Goal: Information Seeking & Learning: Check status

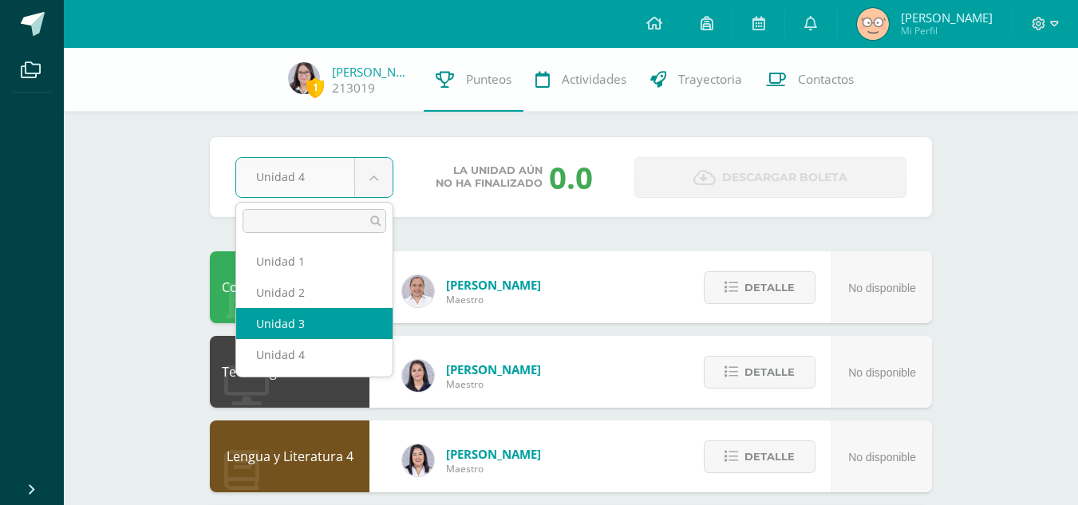
select select "Unidad 3"
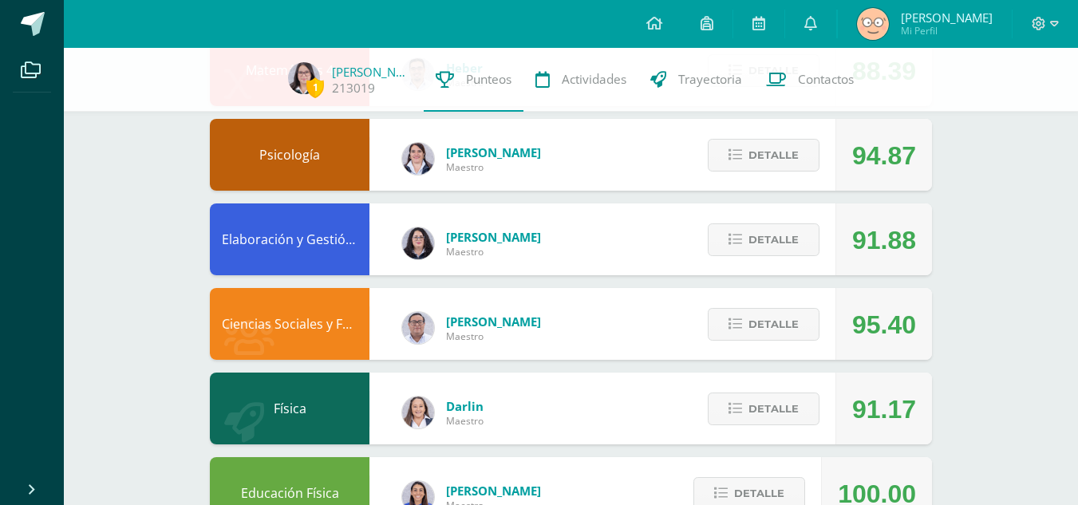
scroll to position [641, 0]
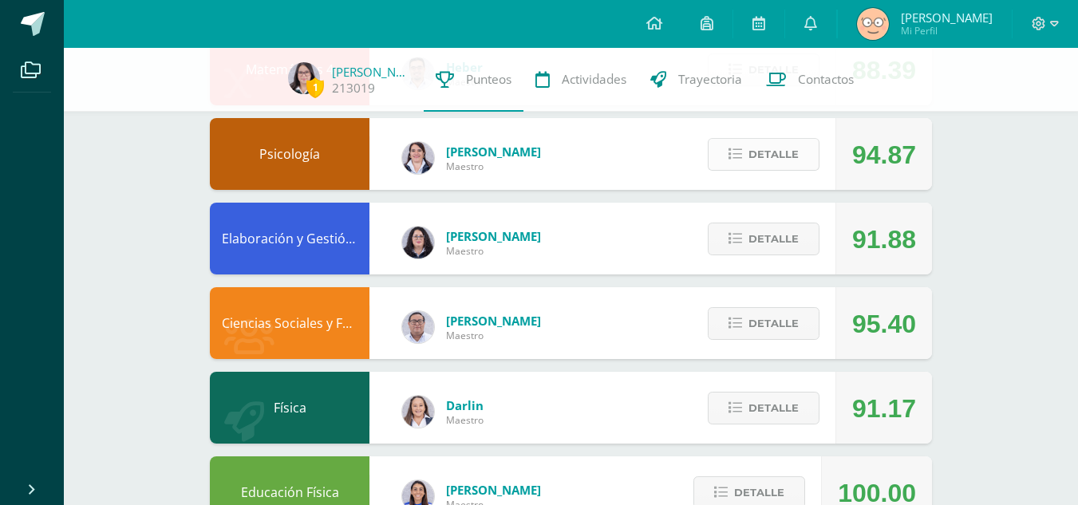
click at [748, 156] on button "Detalle" at bounding box center [764, 154] width 112 height 33
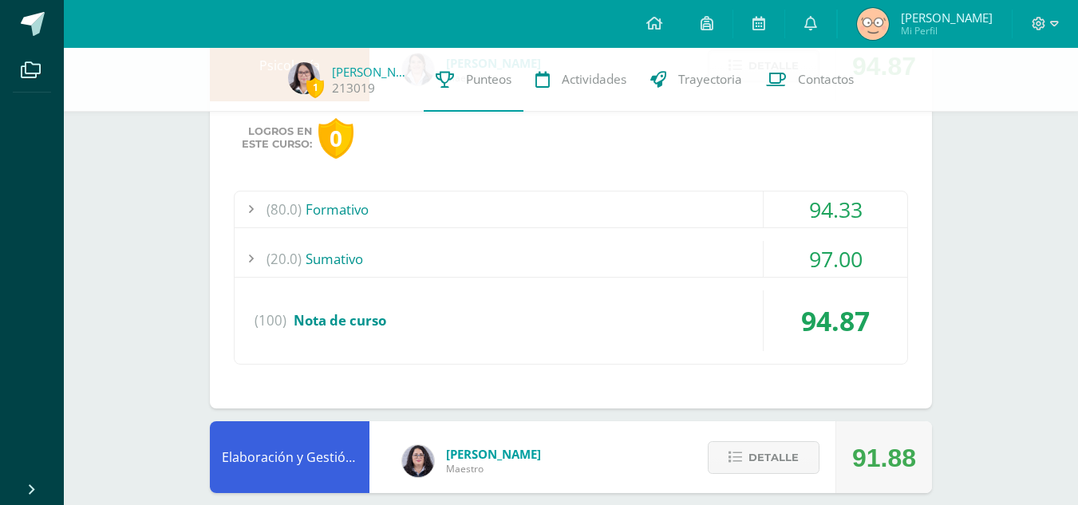
scroll to position [730, 0]
click at [660, 213] on div "(80.0) Formativo" at bounding box center [571, 209] width 673 height 36
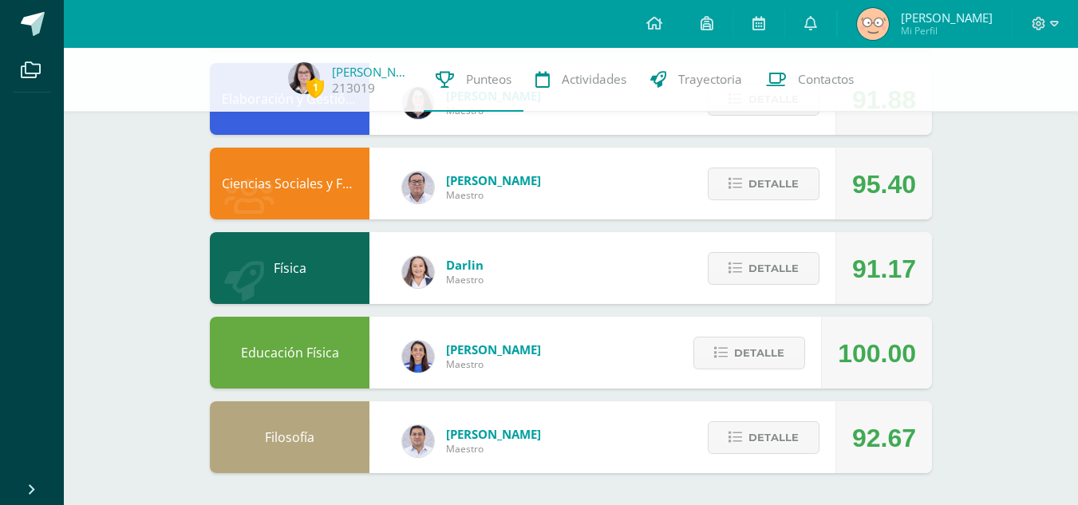
scroll to position [1529, 0]
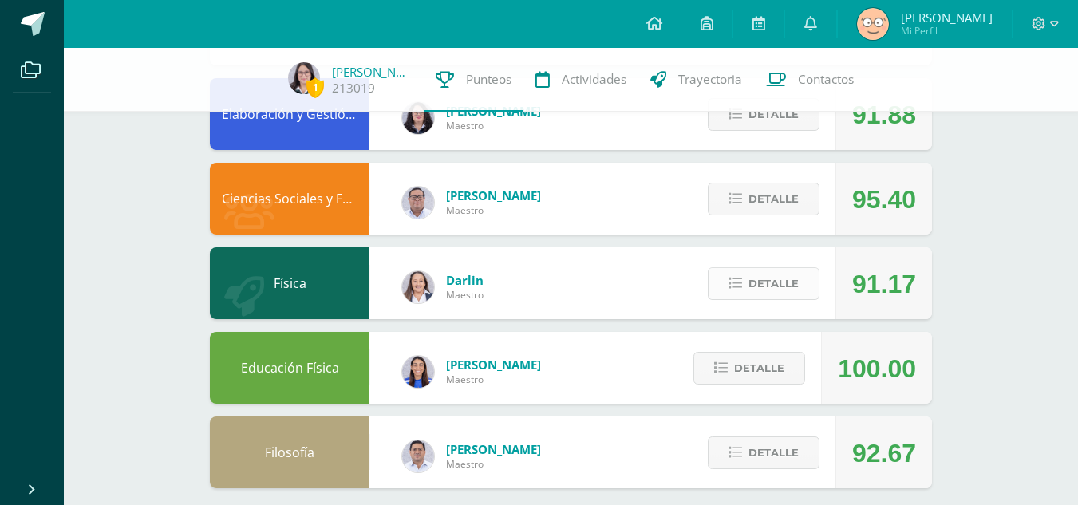
click at [762, 276] on span "Detalle" at bounding box center [773, 284] width 50 height 30
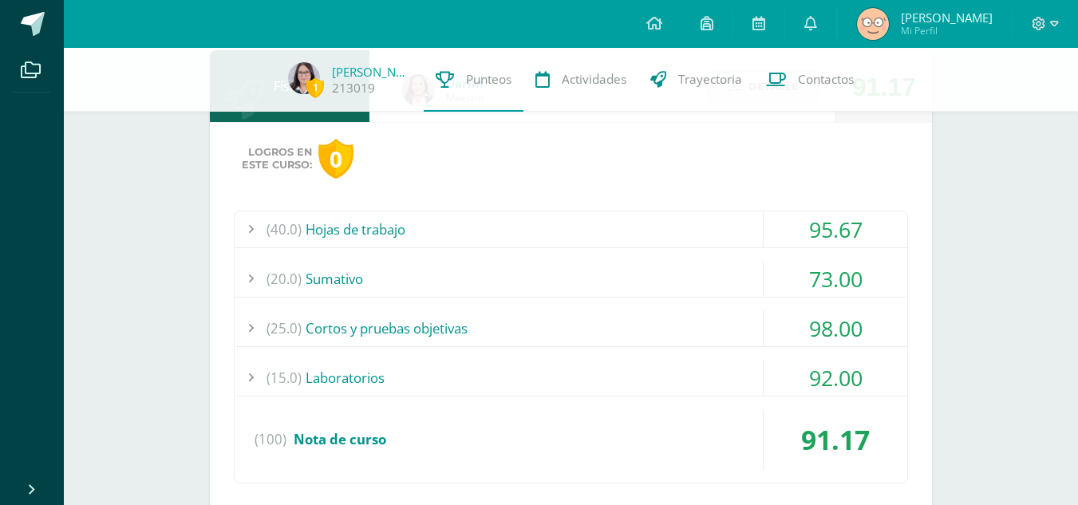
scroll to position [1731, 0]
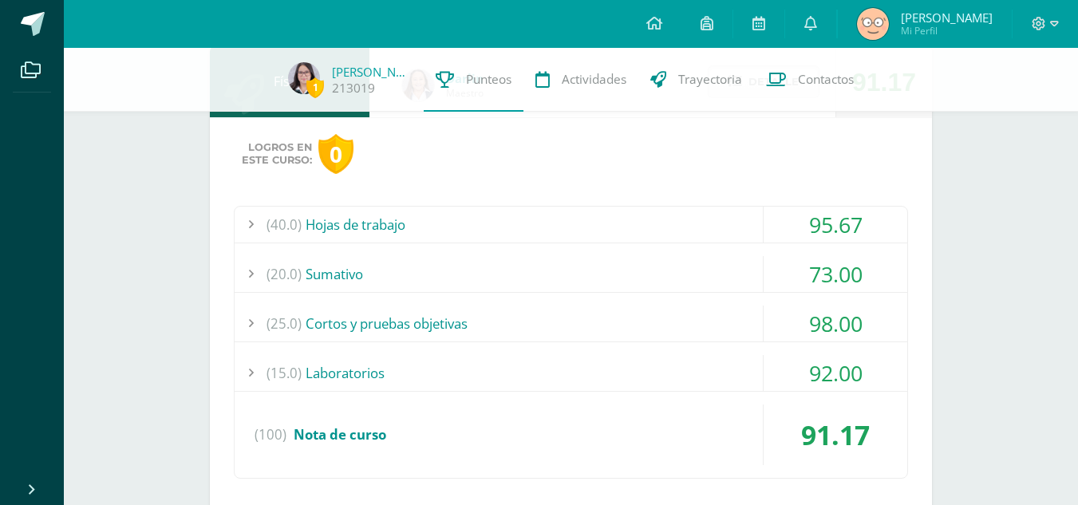
click at [669, 212] on div "(40.0) Hojas de trabajo" at bounding box center [571, 225] width 673 height 36
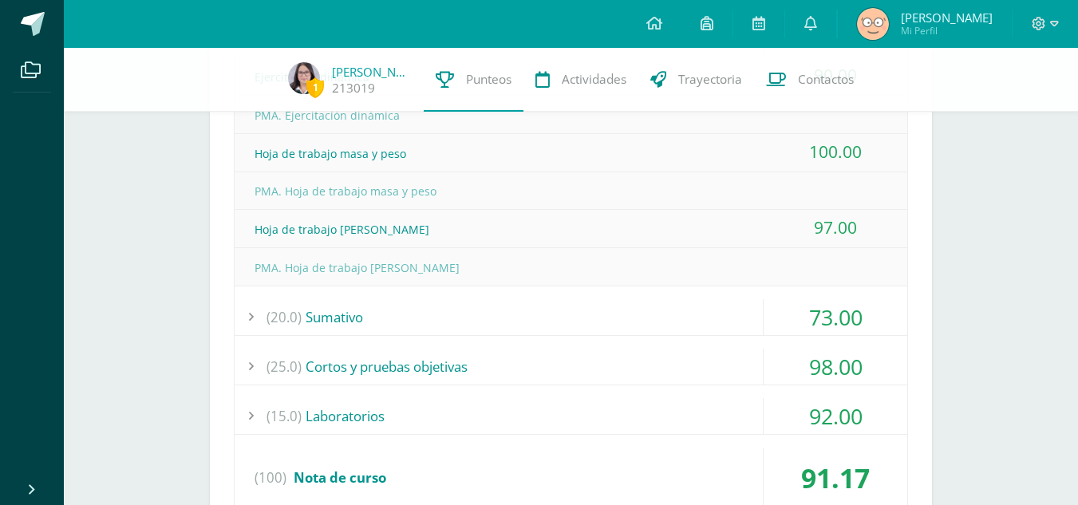
scroll to position [1461, 0]
click at [680, 365] on div "(25.0) Cortos y pruebas objetivas" at bounding box center [571, 366] width 673 height 36
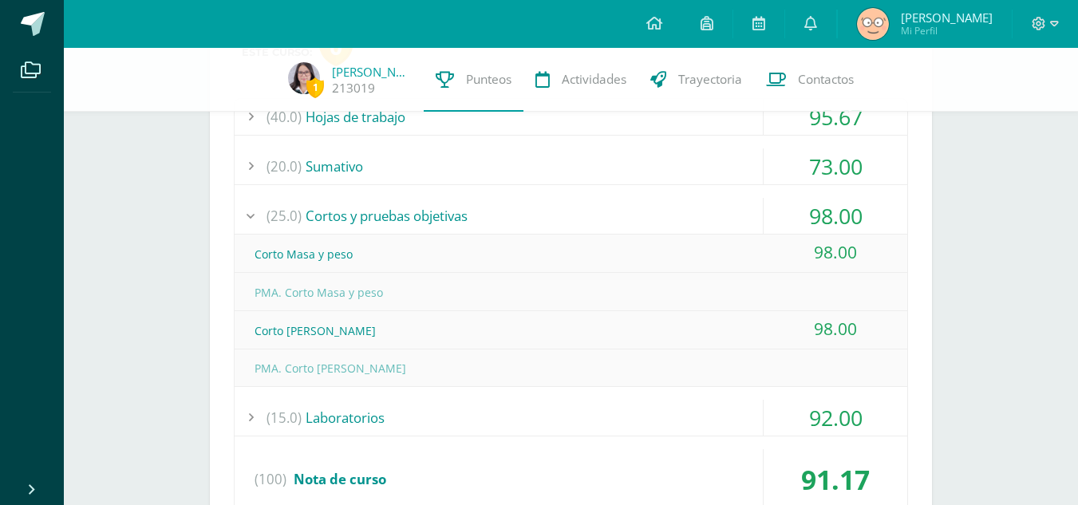
scroll to position [1381, 0]
click at [672, 425] on div "(15.0) Laboratorios" at bounding box center [571, 419] width 673 height 36
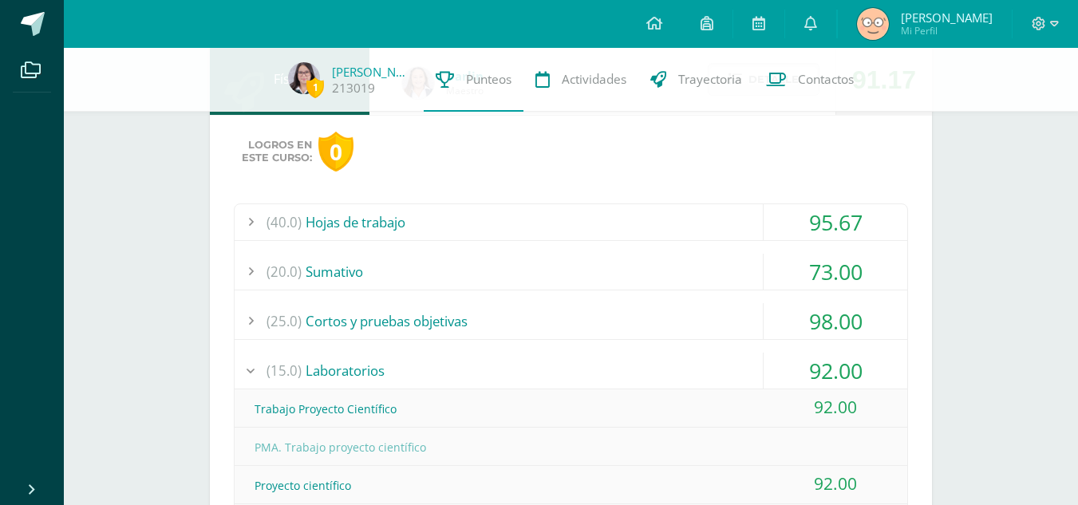
scroll to position [1276, 0]
click at [700, 262] on div "(20.0) Sumativo" at bounding box center [571, 273] width 673 height 36
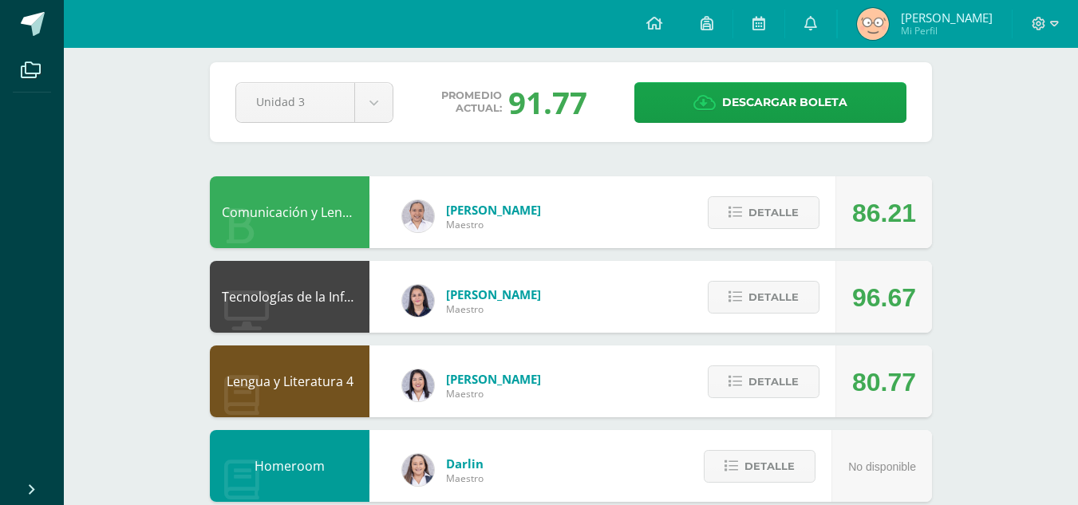
scroll to position [0, 0]
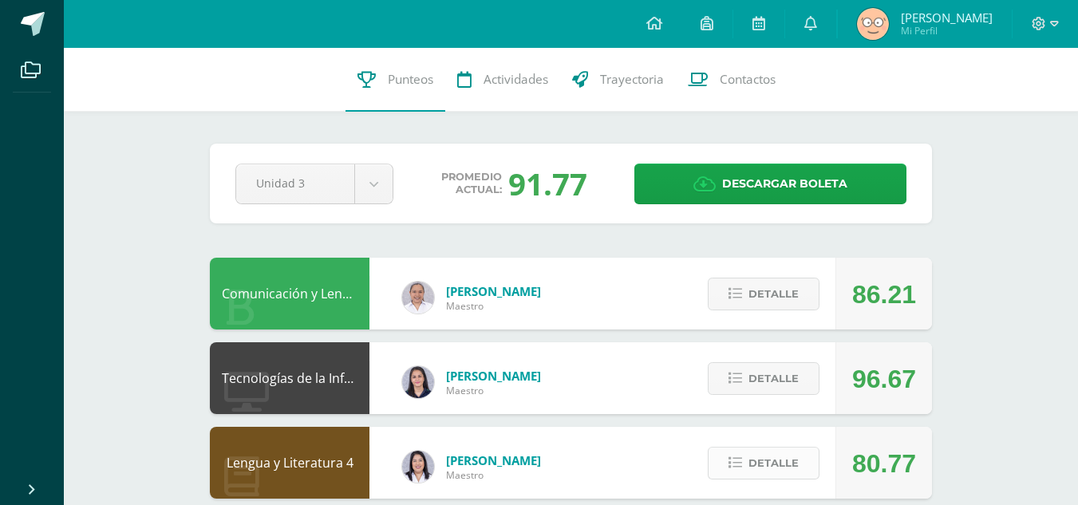
click at [762, 454] on span "Detalle" at bounding box center [773, 463] width 50 height 30
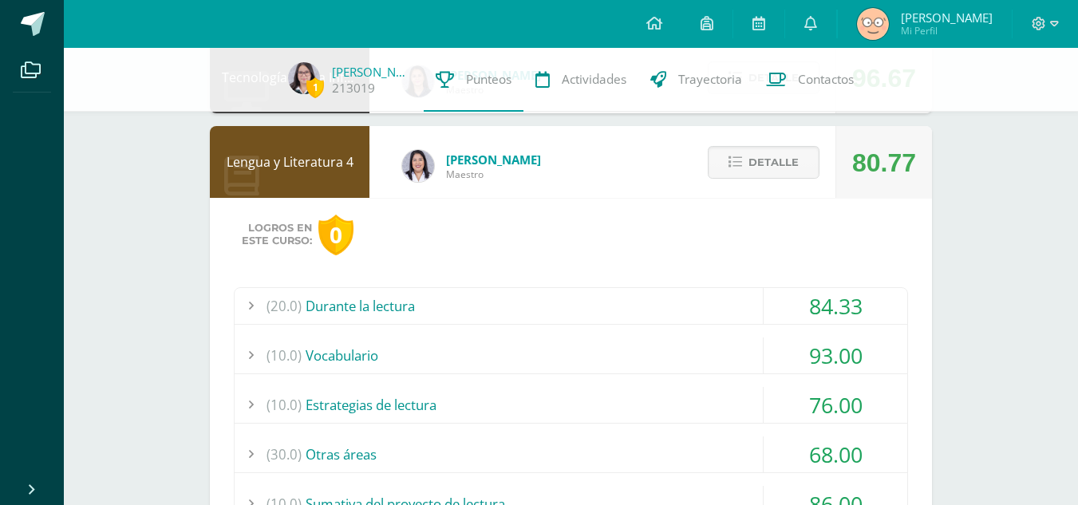
scroll to position [298, 0]
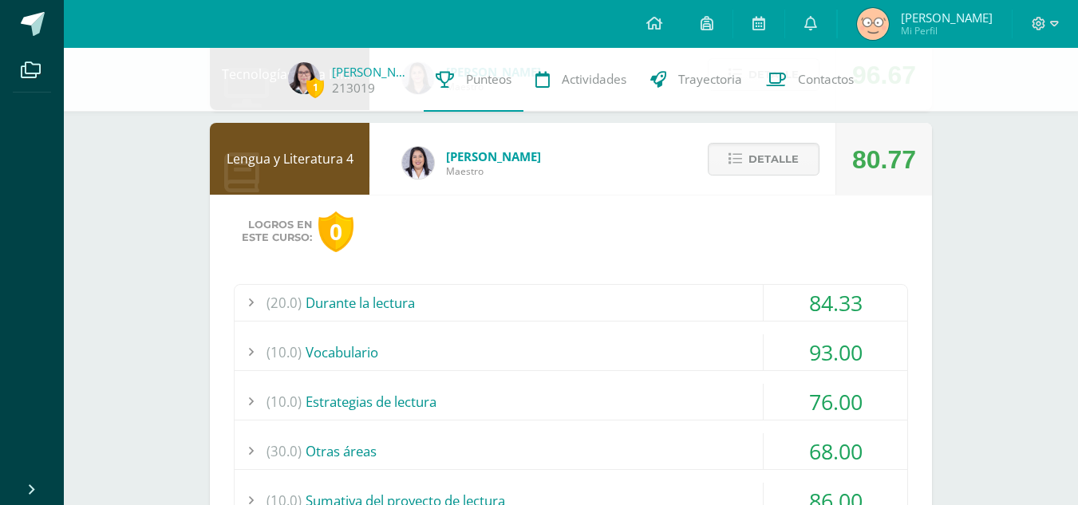
click at [708, 400] on div "(10.0) Estrategias de lectura" at bounding box center [571, 402] width 673 height 36
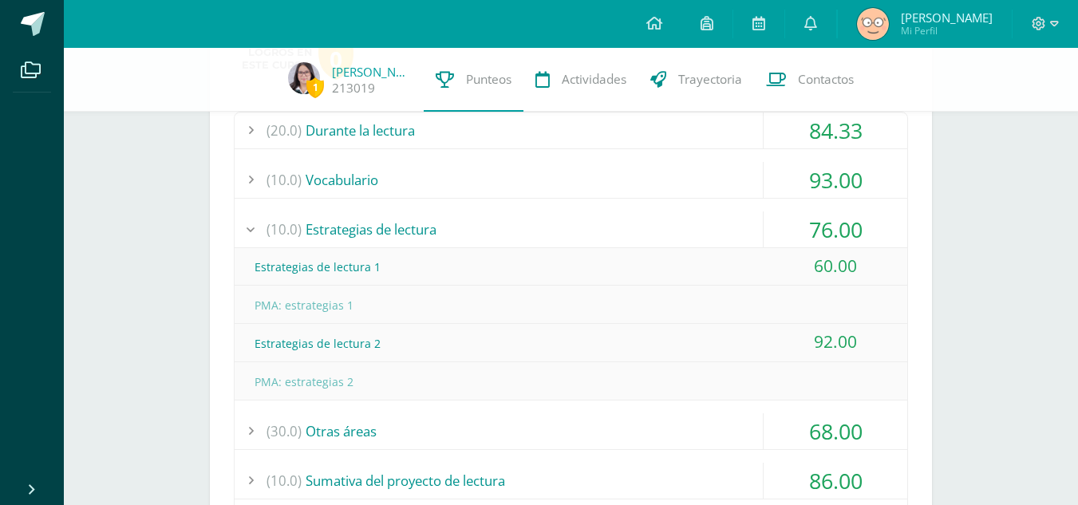
scroll to position [507, 0]
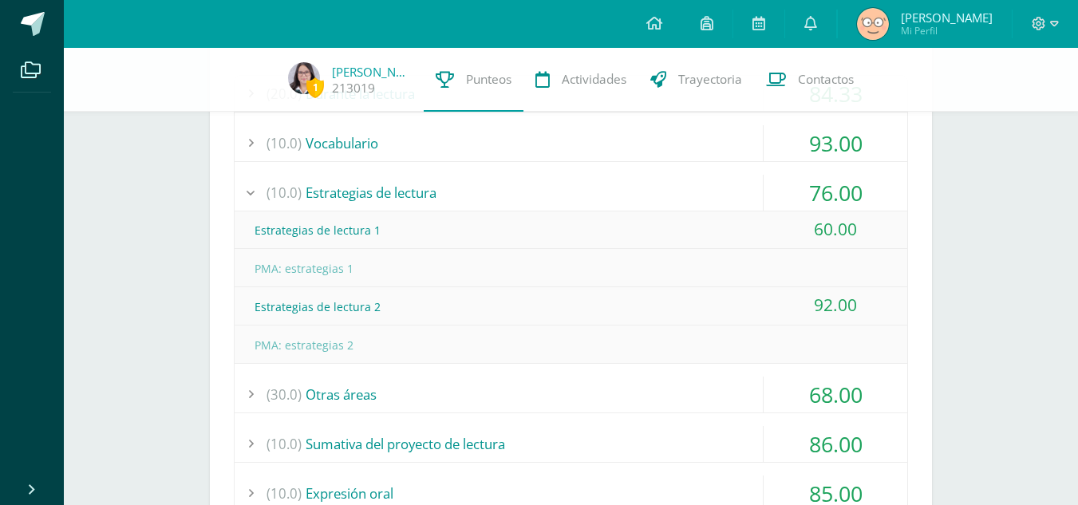
click at [699, 387] on div "(30.0) Otras áreas" at bounding box center [571, 395] width 673 height 36
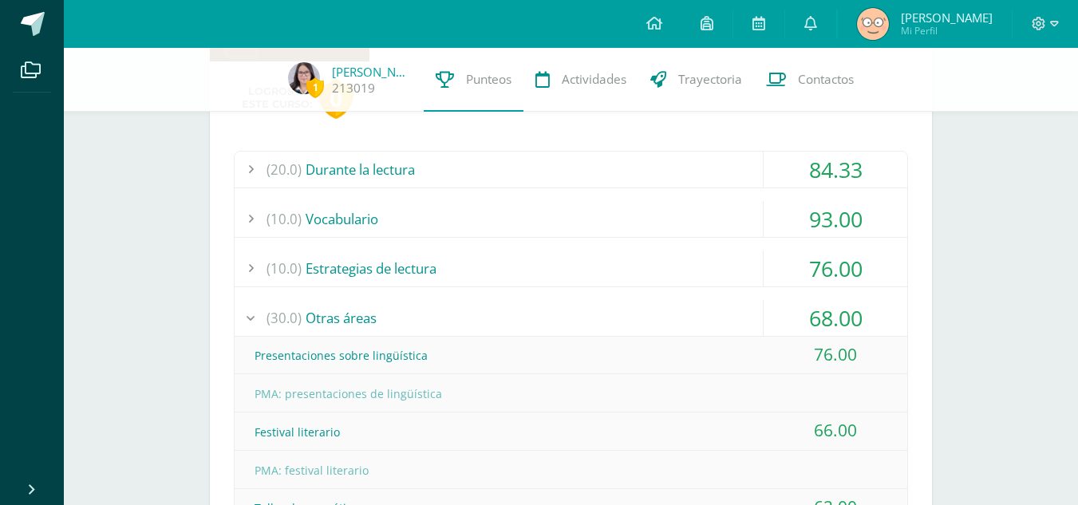
scroll to position [411, 0]
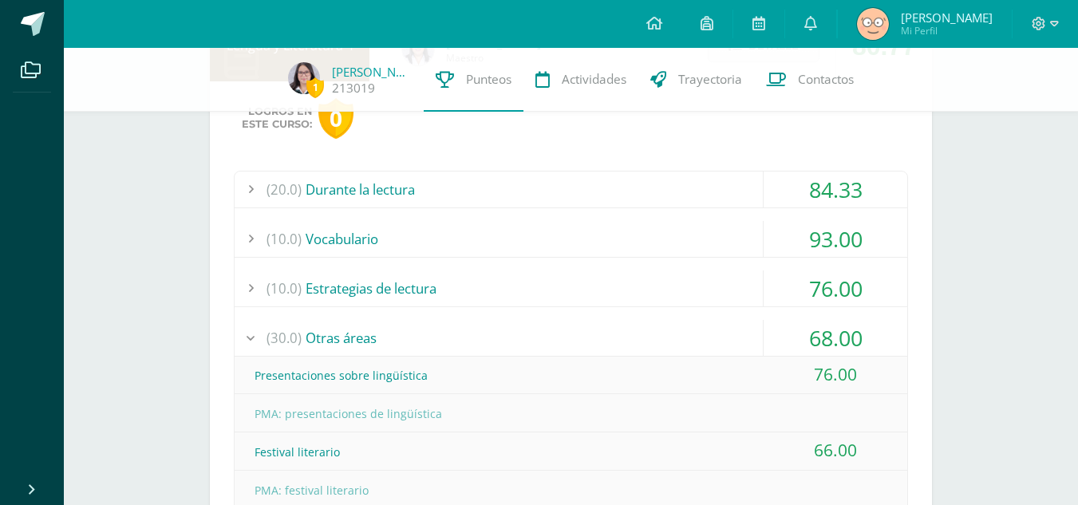
click at [683, 176] on div "(20.0) Durante la lectura" at bounding box center [571, 190] width 673 height 36
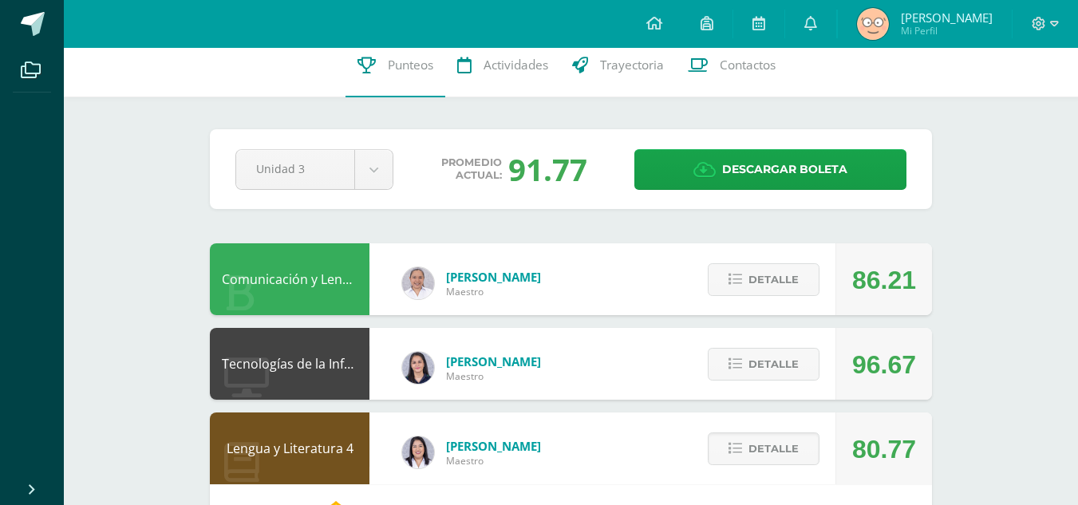
scroll to position [0, 0]
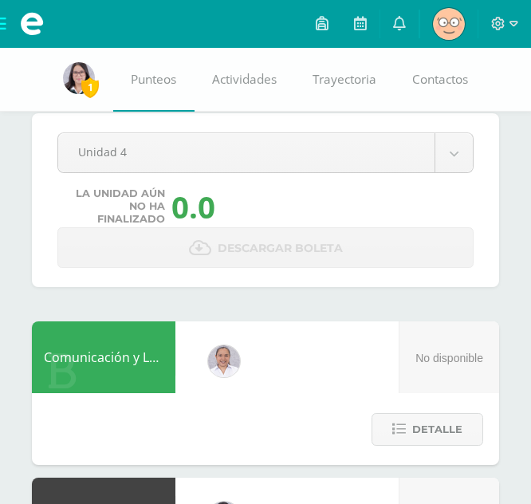
scroll to position [25, 0]
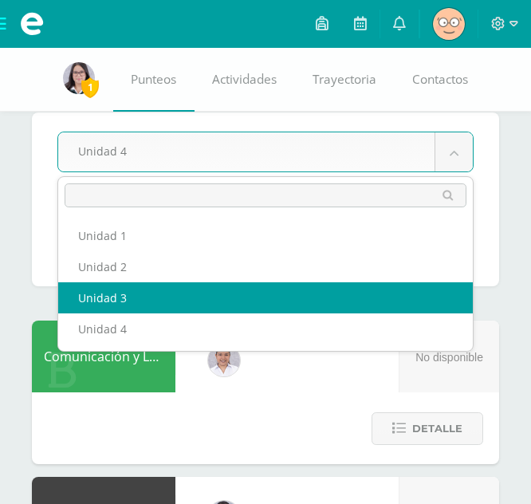
select select "Unidad 3"
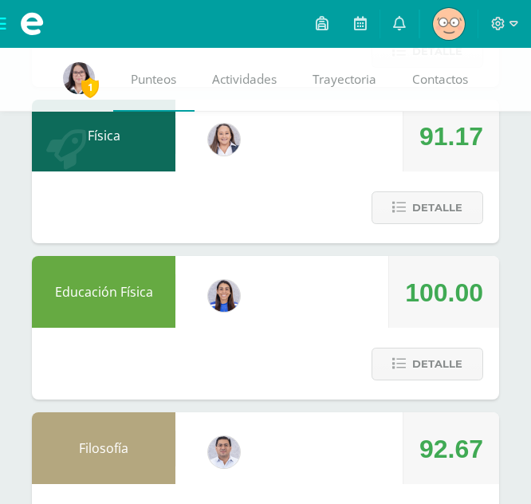
scroll to position [1653, 0]
